Goal: Navigation & Orientation: Find specific page/section

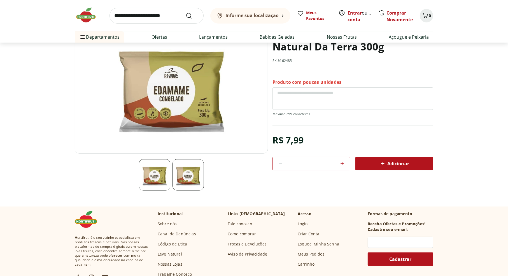
scroll to position [56, 0]
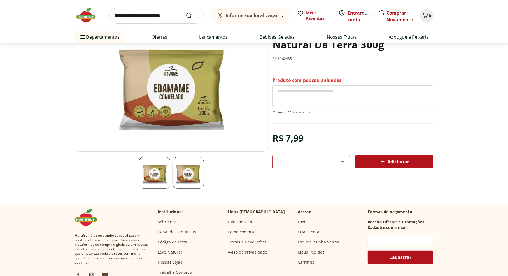
click at [188, 179] on img at bounding box center [187, 172] width 31 height 31
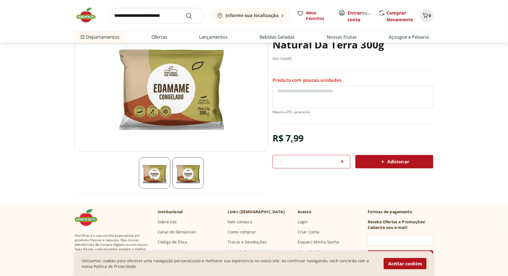
click at [242, 187] on section at bounding box center [171, 172] width 193 height 31
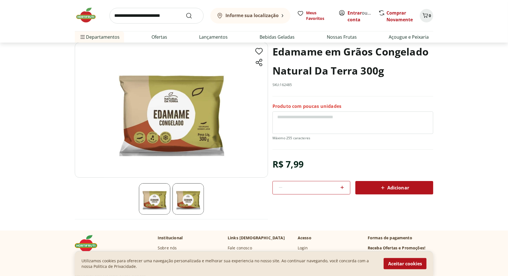
scroll to position [0, 0]
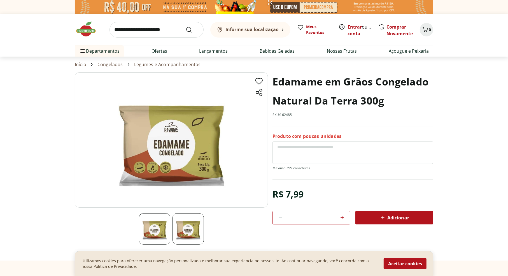
click at [109, 64] on link "Congelados" at bounding box center [109, 64] width 25 height 5
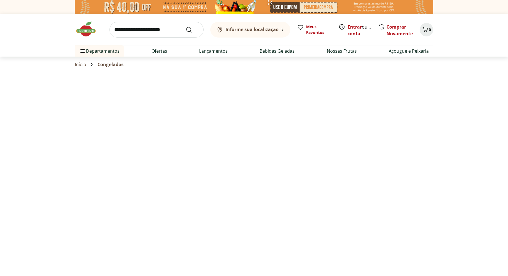
select select "**********"
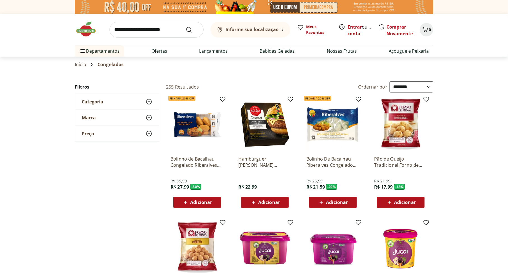
click at [151, 101] on icon at bounding box center [149, 101] width 7 height 7
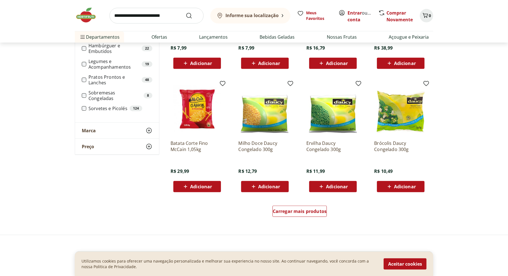
scroll to position [280, 0]
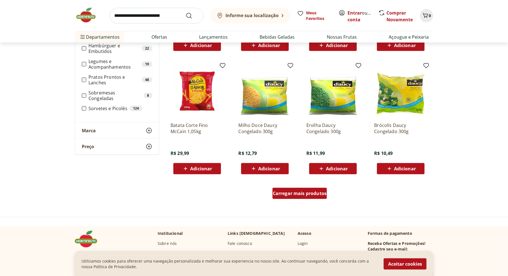
click at [308, 193] on span "Carregar mais produtos" at bounding box center [300, 193] width 54 height 4
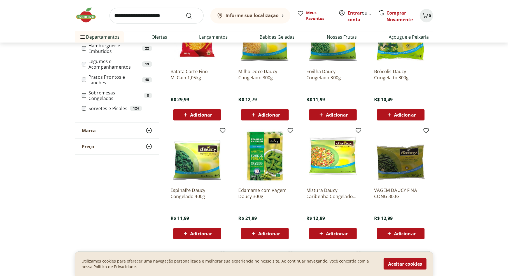
scroll to position [336, 0]
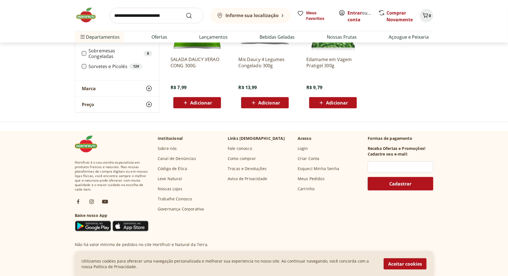
scroll to position [588, 0]
